Goal: Information Seeking & Learning: Learn about a topic

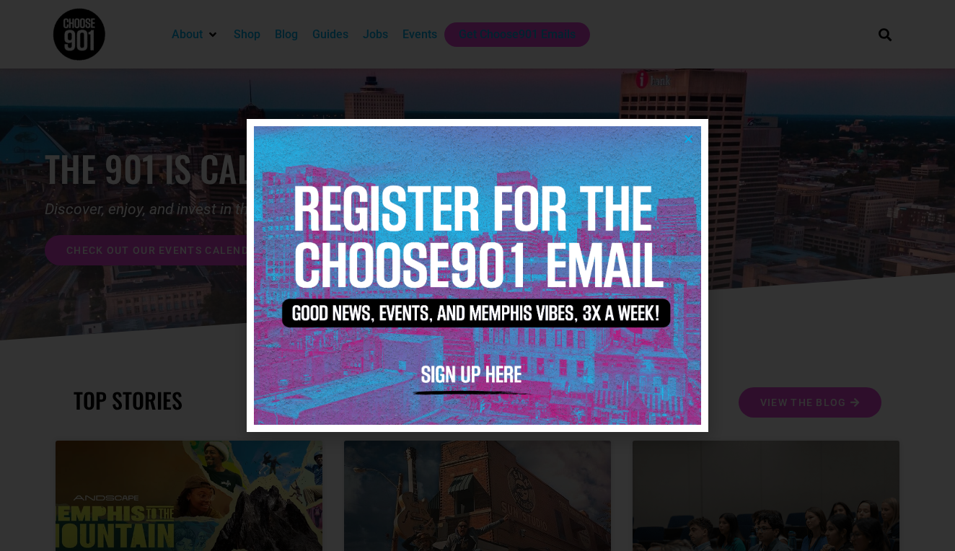
click at [687, 139] on icon "Close" at bounding box center [688, 138] width 11 height 11
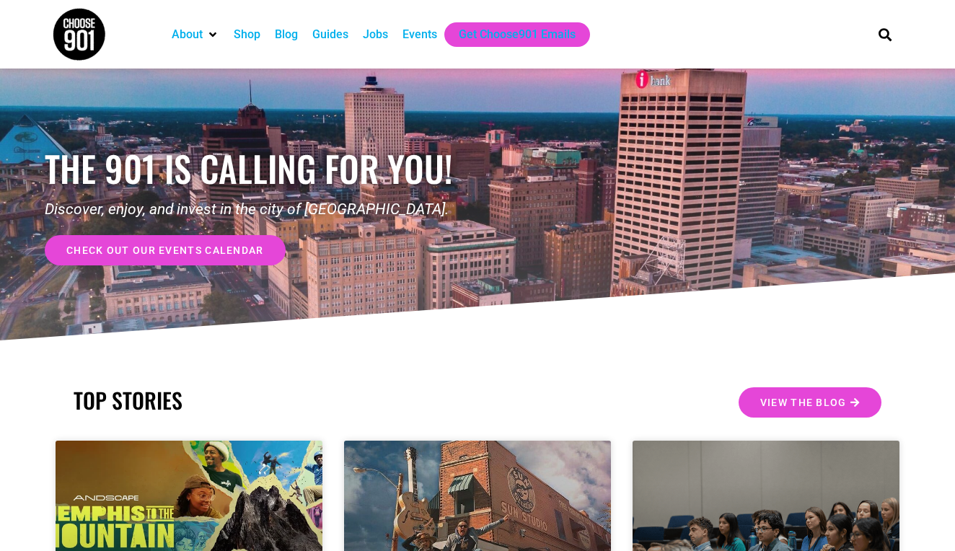
click at [373, 34] on div "Jobs" at bounding box center [375, 34] width 25 height 17
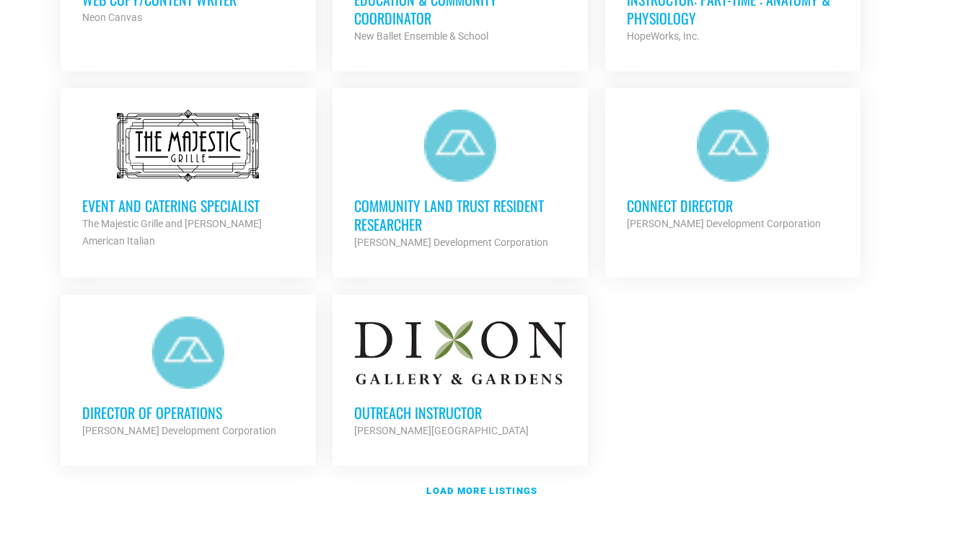
scroll to position [1619, 0]
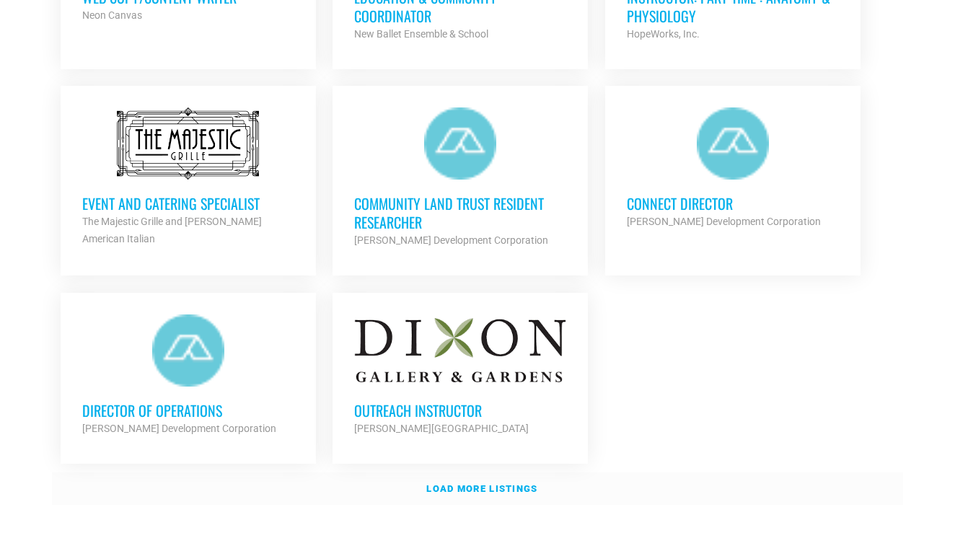
click at [467, 483] on strong "Load more listings" at bounding box center [481, 488] width 111 height 11
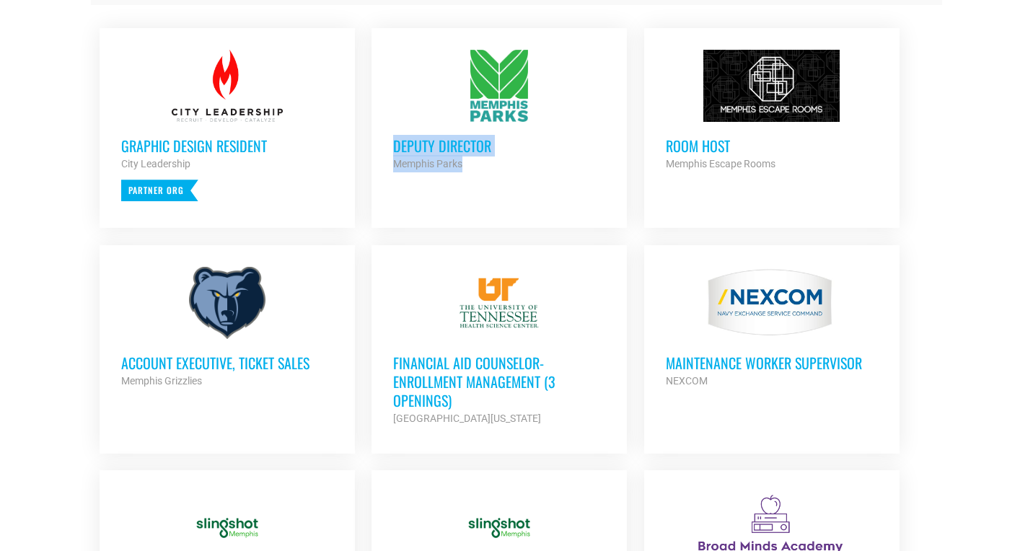
scroll to position [630, 0]
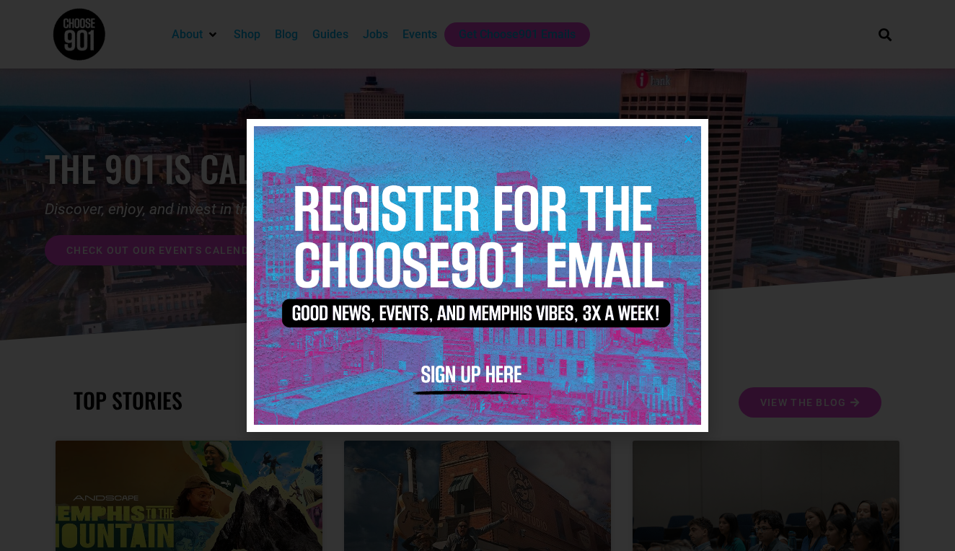
click at [690, 137] on icon "Close" at bounding box center [688, 138] width 11 height 11
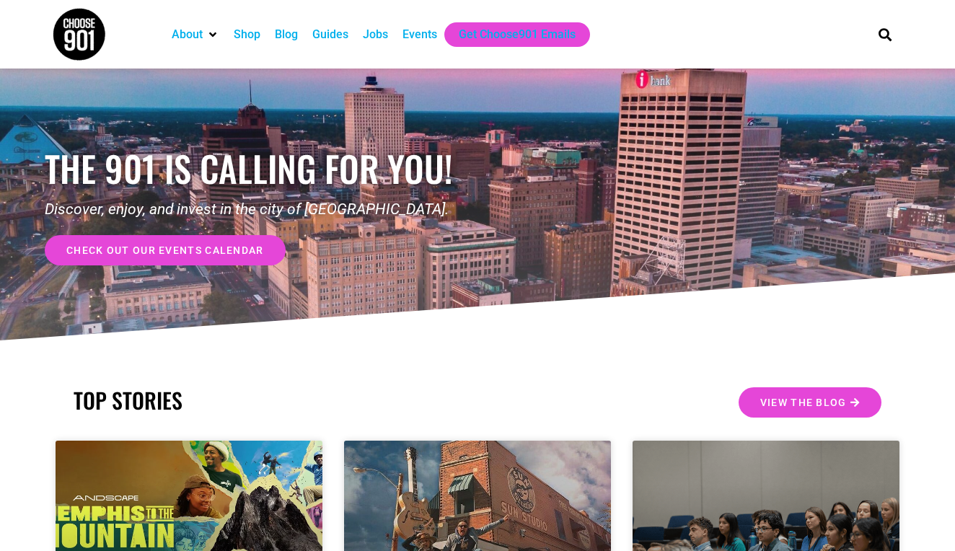
click at [380, 39] on div "Jobs" at bounding box center [375, 34] width 25 height 17
